Goal: Contribute content

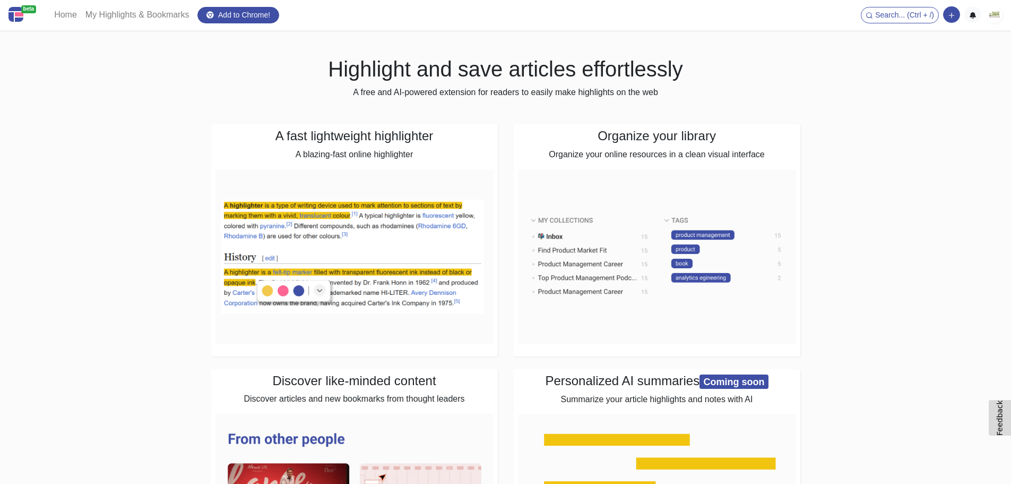
click at [998, 26] on nav "beta Home My Highlights & Bookmarks Add to Chrome! Search... (Ctrl + /) Add a l…" at bounding box center [505, 15] width 1011 height 31
click at [993, 13] on img at bounding box center [994, 14] width 17 height 17
click at [943, 10] on div "Add a link block Add a note block" at bounding box center [951, 14] width 17 height 16
click at [945, 12] on button "button" at bounding box center [951, 14] width 17 height 16
click at [924, 60] on button "Add a note block" at bounding box center [915, 54] width 89 height 17
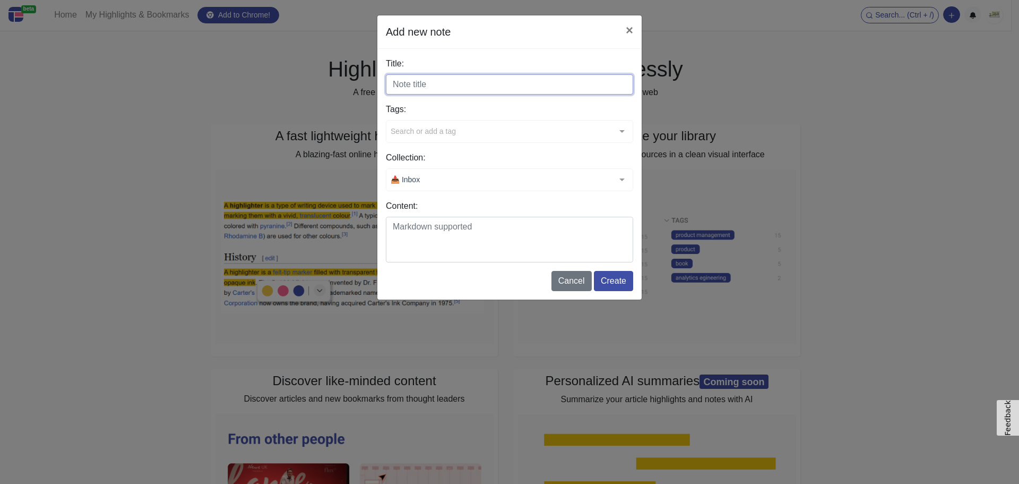
click at [422, 92] on input "Title:" at bounding box center [509, 84] width 247 height 20
paste input "Versatile Frozen Strawberry Recipes for Every Season"
type input "Versatile Frozen Strawberry Recipes for Every Season"
click at [401, 227] on textarea "Content:" at bounding box center [509, 240] width 247 height 46
paste textarea "Frozen strawberries are a versatile ingredient that can be used in a variety of…"
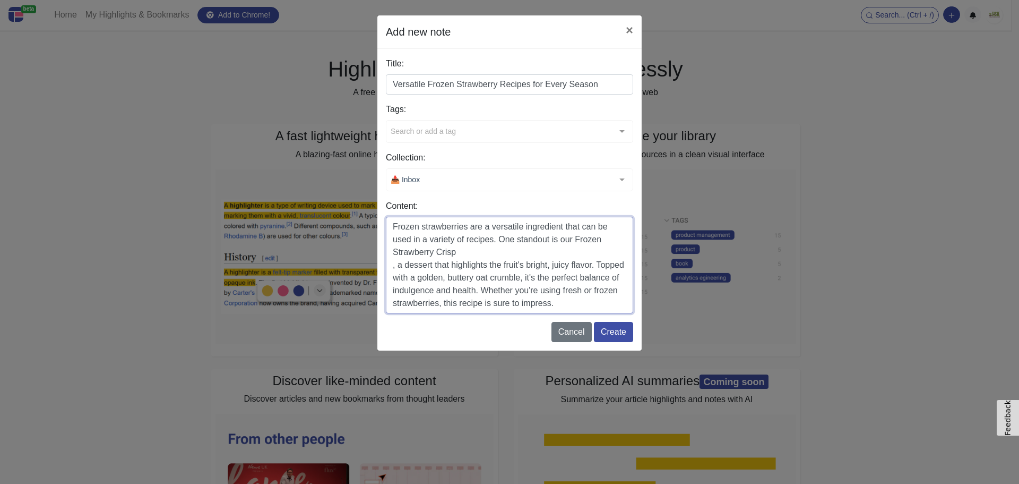
click at [391, 266] on textarea "Frozen strawberries are a versatile ingredient that can be used in a variety of…" at bounding box center [509, 265] width 247 height 97
click at [451, 305] on textarea "Frozen strawberries are a versatile ingredient that can be used in a variety of…" at bounding box center [509, 265] width 247 height 97
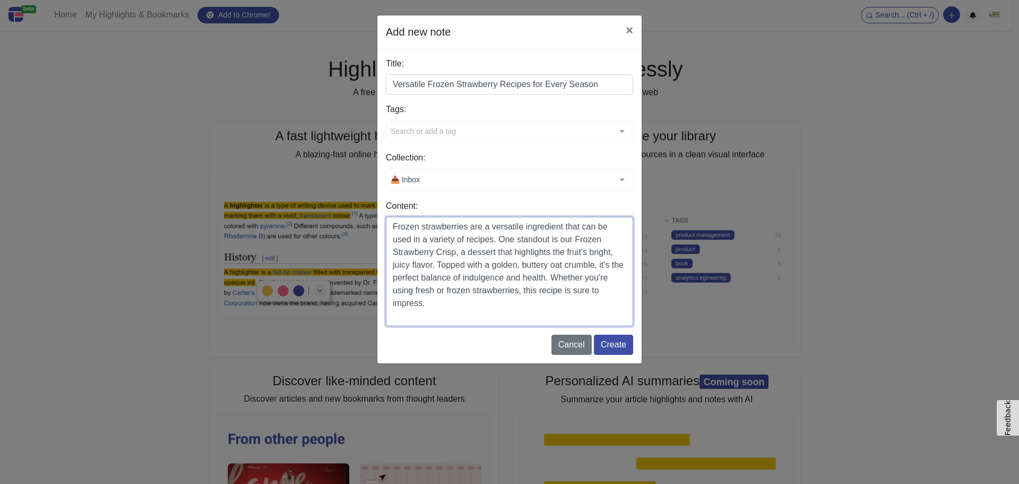
paste textarea "[URL][DOMAIN_NAME]"
type textarea "Frozen strawberries are a versatile ingredient that can be used in a variety of…"
click at [612, 349] on button "Create" at bounding box center [613, 344] width 39 height 20
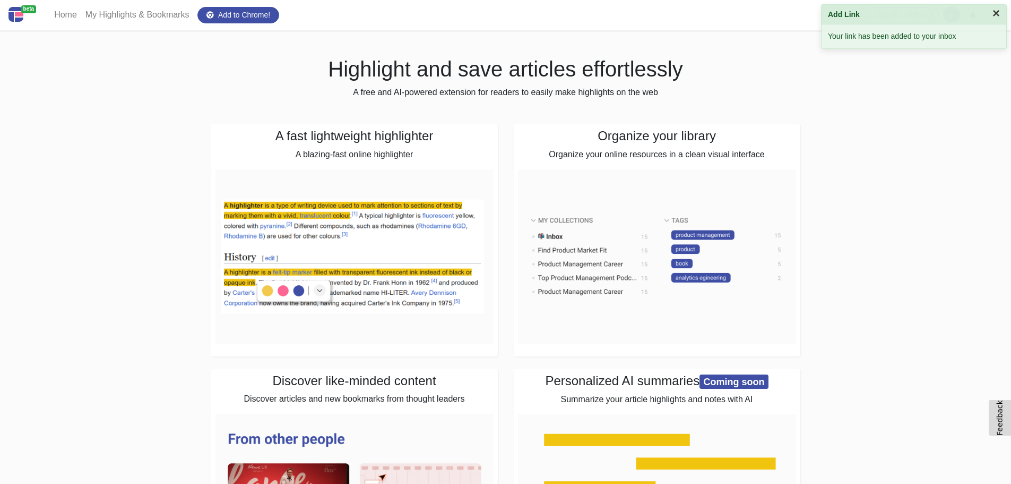
click at [993, 16] on button "×" at bounding box center [996, 13] width 7 height 13
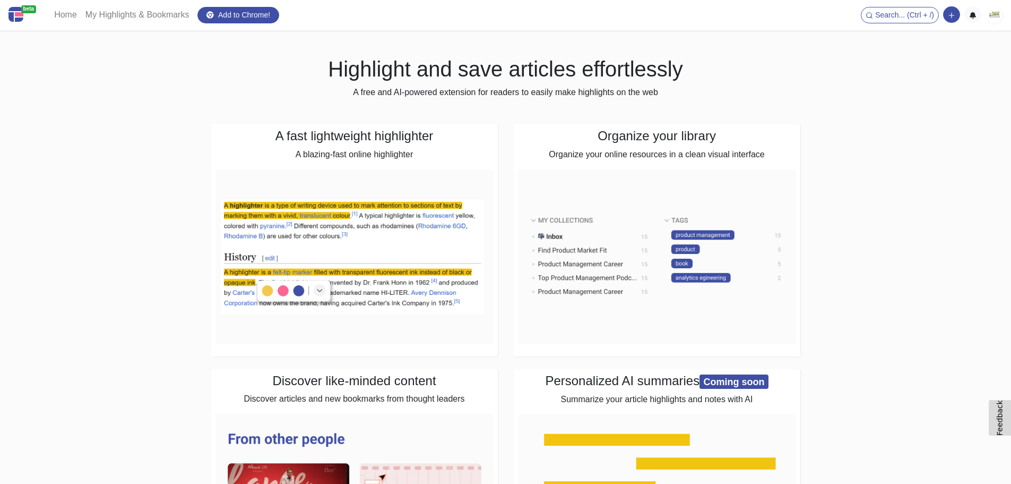
click at [989, 21] on img at bounding box center [994, 14] width 17 height 17
click at [906, 70] on link "My Highlights & Bookmarks" at bounding box center [938, 71] width 130 height 17
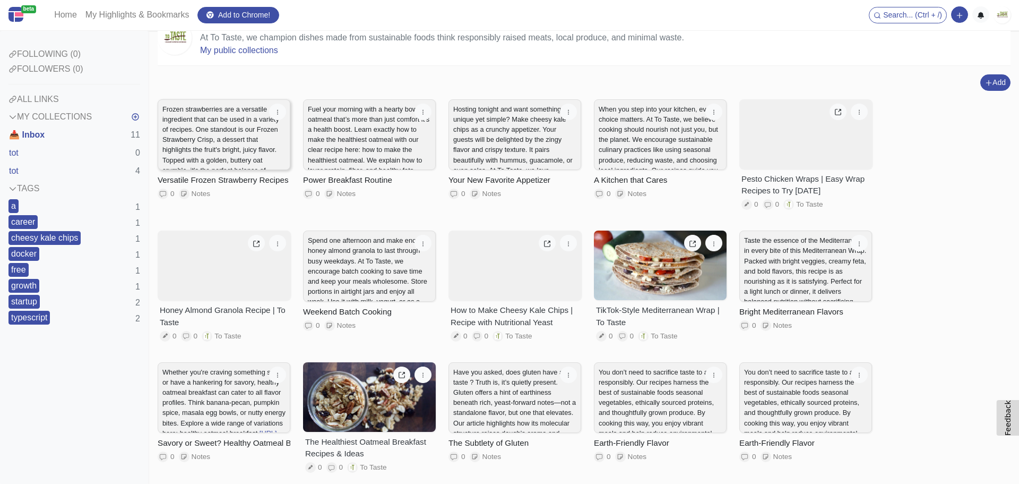
scroll to position [31, 0]
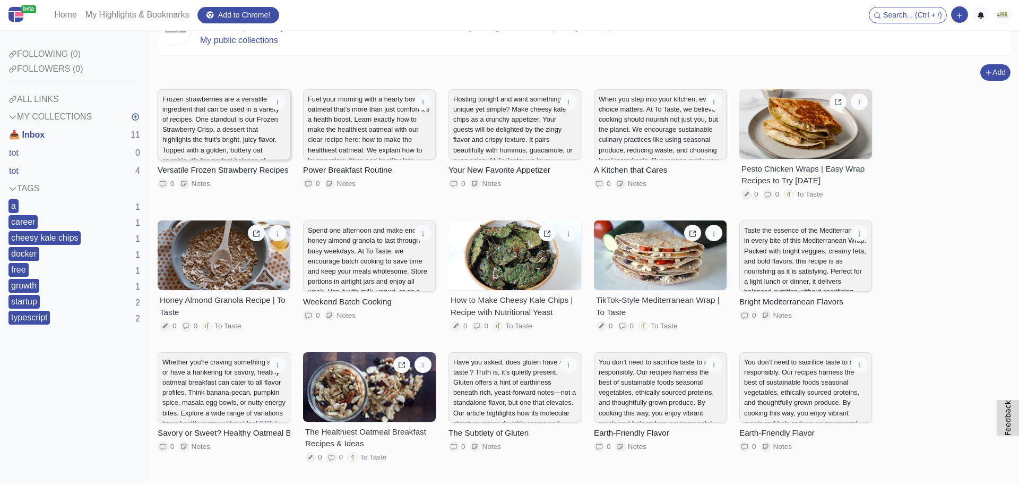
click at [204, 139] on p "Frozen strawberries are a versatile ingredient that can be used in a variety of…" at bounding box center [223, 150] width 123 height 112
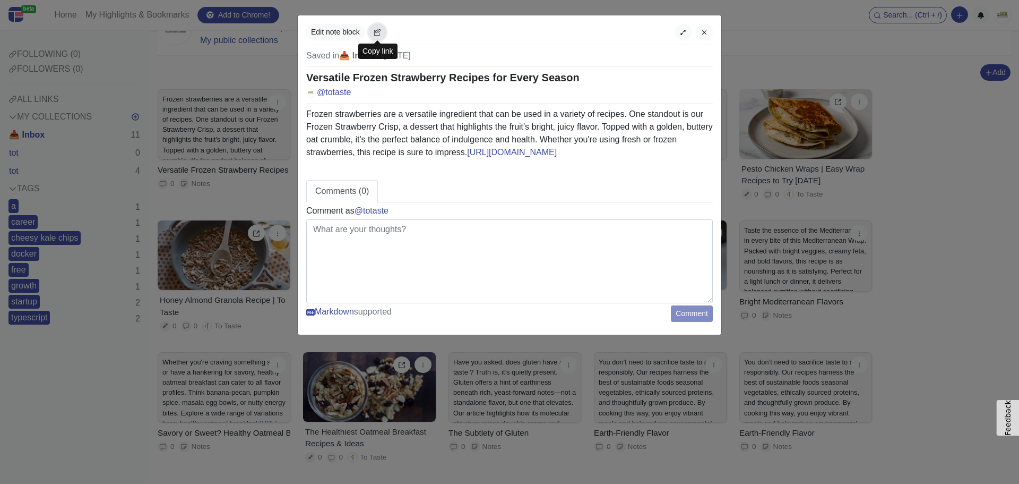
click at [378, 29] on icon "button" at bounding box center [377, 32] width 7 height 7
